Goal: Navigation & Orientation: Find specific page/section

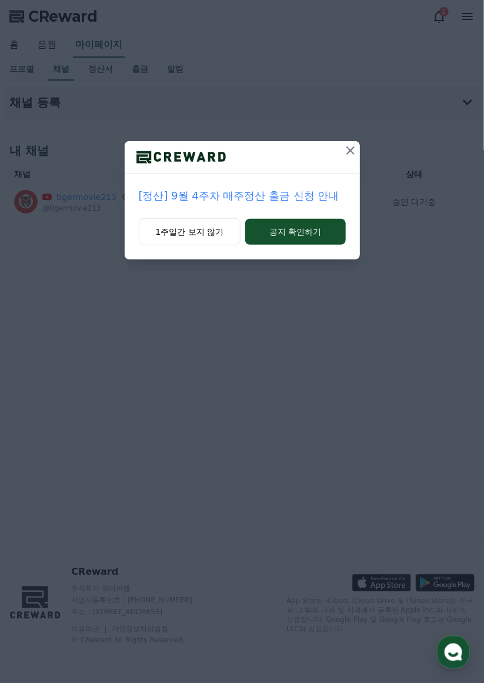
click at [210, 227] on button "1주일간 보지 않기" at bounding box center [190, 231] width 102 height 27
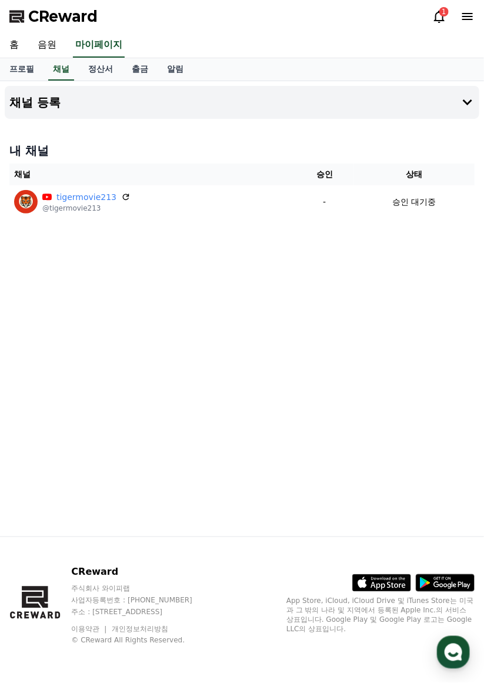
click at [422, 32] on div "CReward 1" at bounding box center [242, 16] width 484 height 33
click at [435, 12] on icon at bounding box center [439, 16] width 14 height 14
